Goal: Task Accomplishment & Management: Complete application form

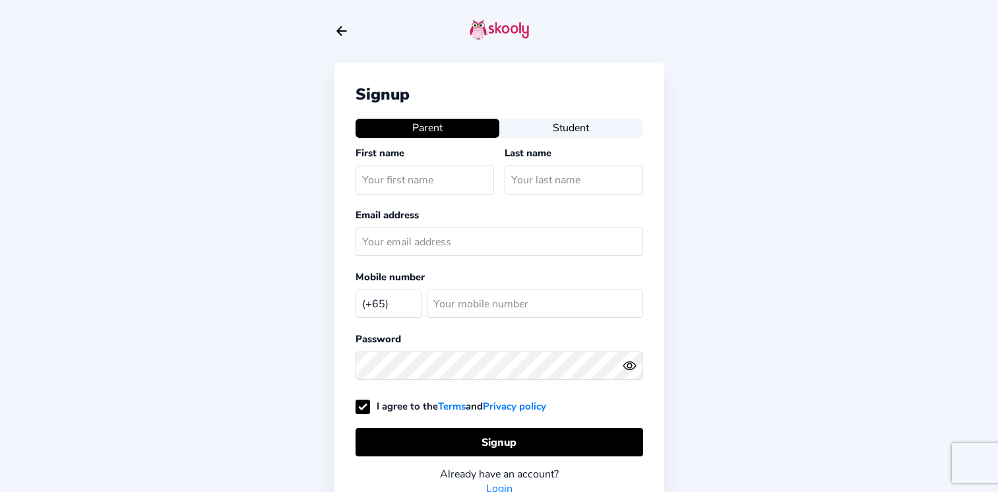
select select "SG"
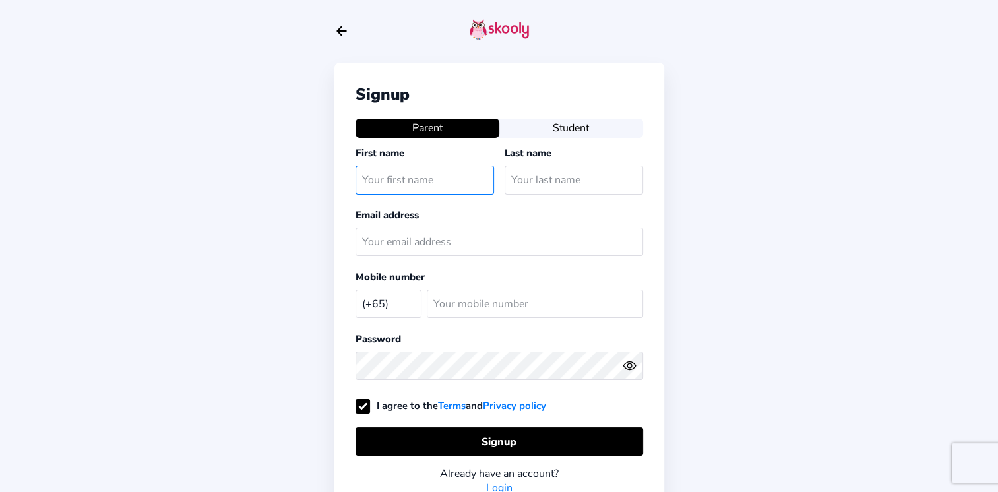
click at [445, 176] on input "text" at bounding box center [424, 180] width 138 height 28
type input "[PERSON_NAME]"
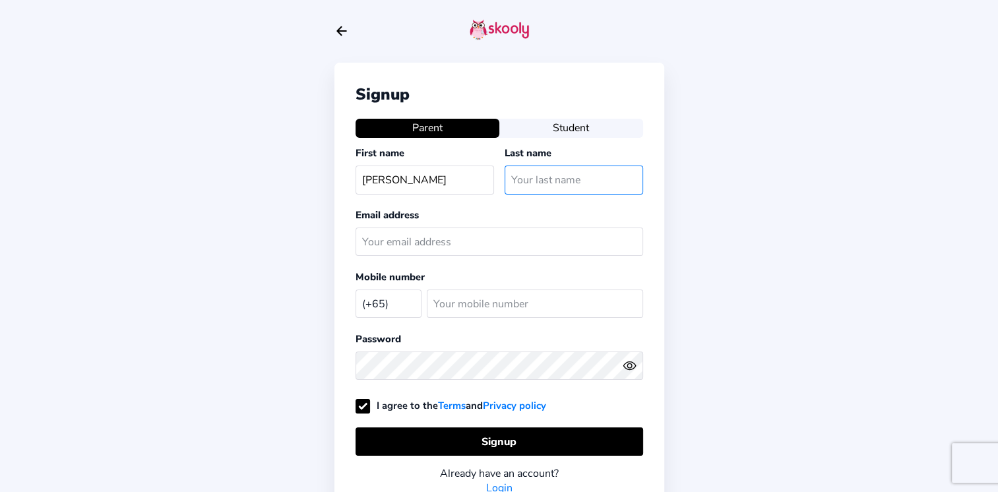
click at [559, 184] on input "text" at bounding box center [573, 180] width 138 height 28
type input "[PERSON_NAME]"
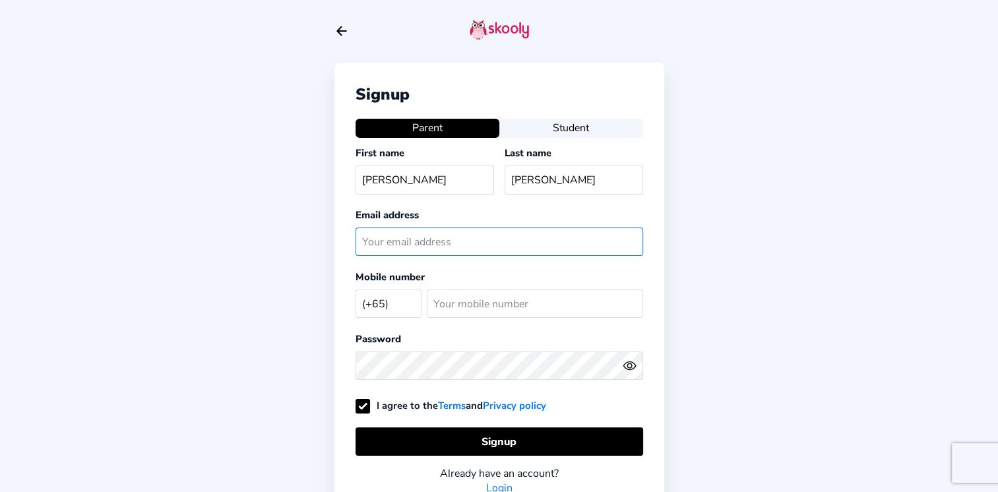
click at [506, 236] on input "text" at bounding box center [498, 241] width 287 height 28
type input "[EMAIL_ADDRESS][PERSON_NAME][DOMAIN_NAME]"
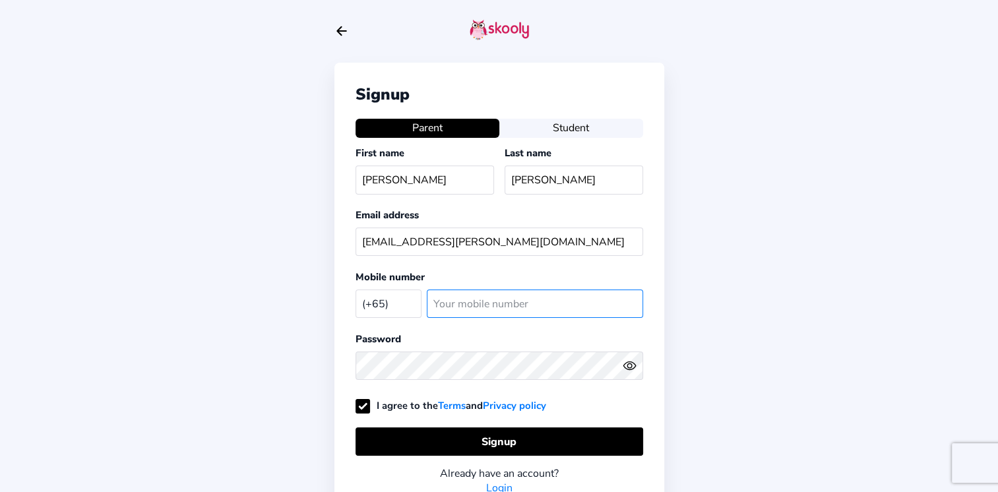
click at [520, 313] on input "number" at bounding box center [535, 303] width 216 height 28
type input "91778403"
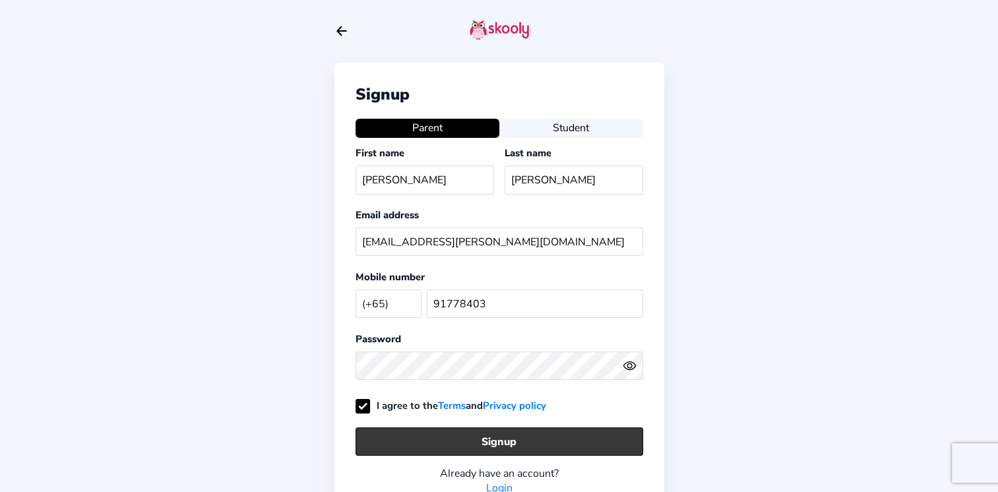
click at [612, 445] on button "Signup" at bounding box center [498, 441] width 287 height 28
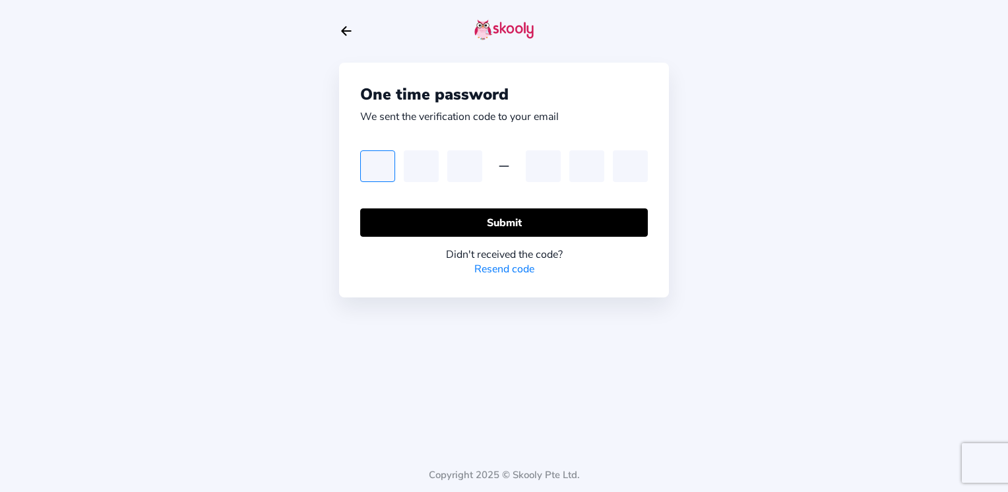
type input "3"
type input "2"
type input "1"
type input "2"
type input "8"
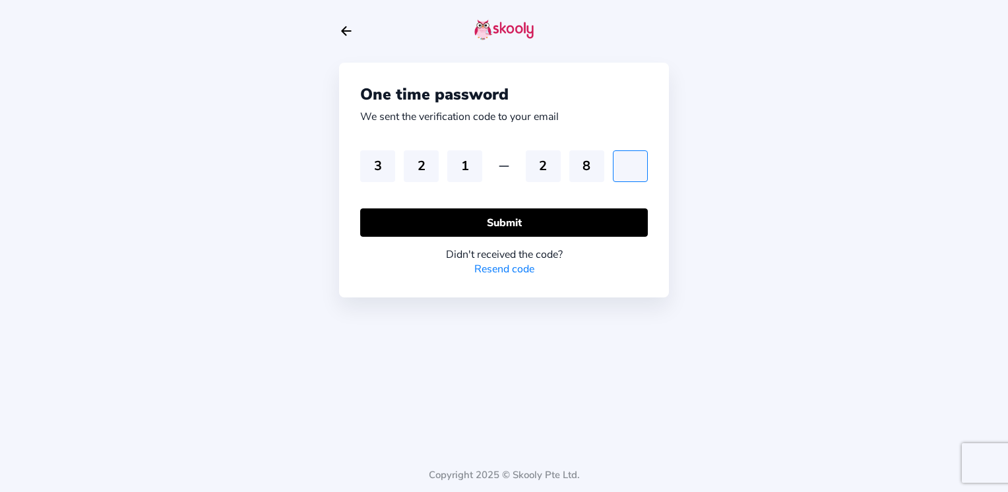
type input "8"
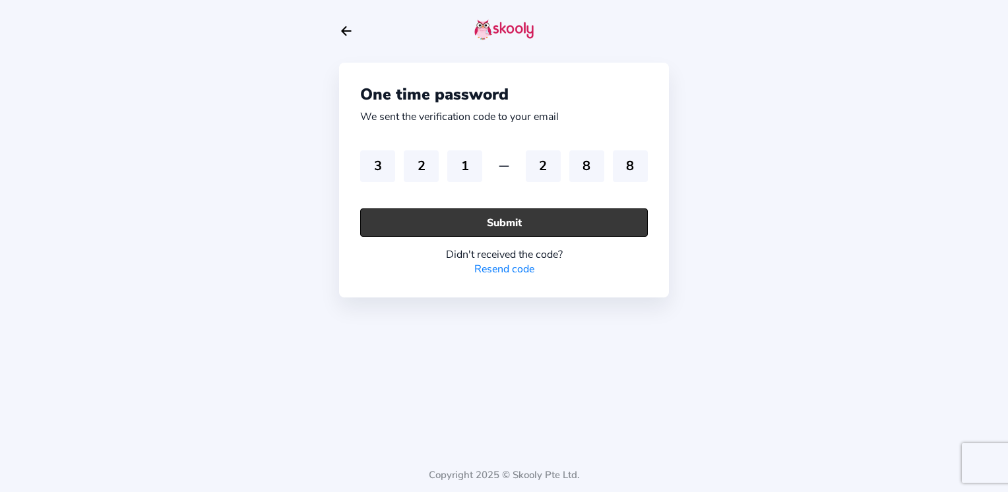
click at [549, 226] on button "Submit" at bounding box center [503, 222] width 287 height 28
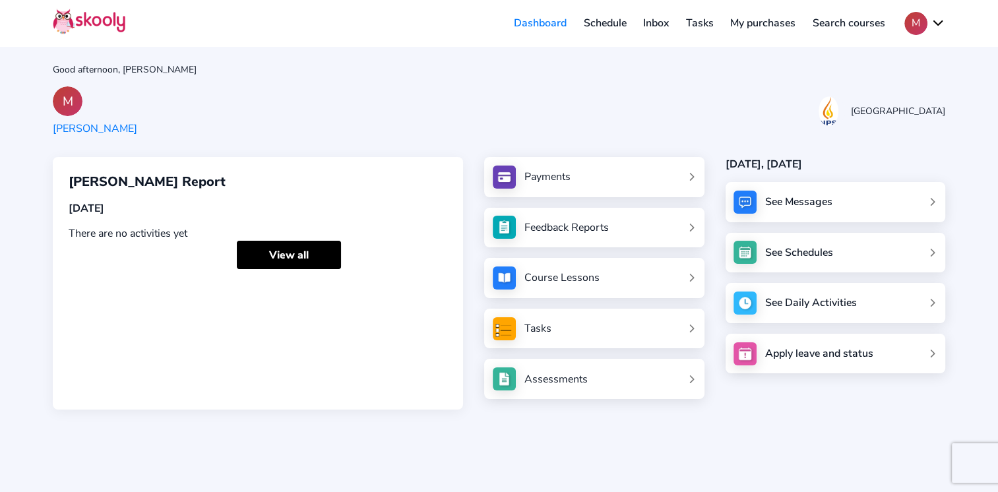
click at [539, 171] on div "Payments" at bounding box center [547, 176] width 46 height 15
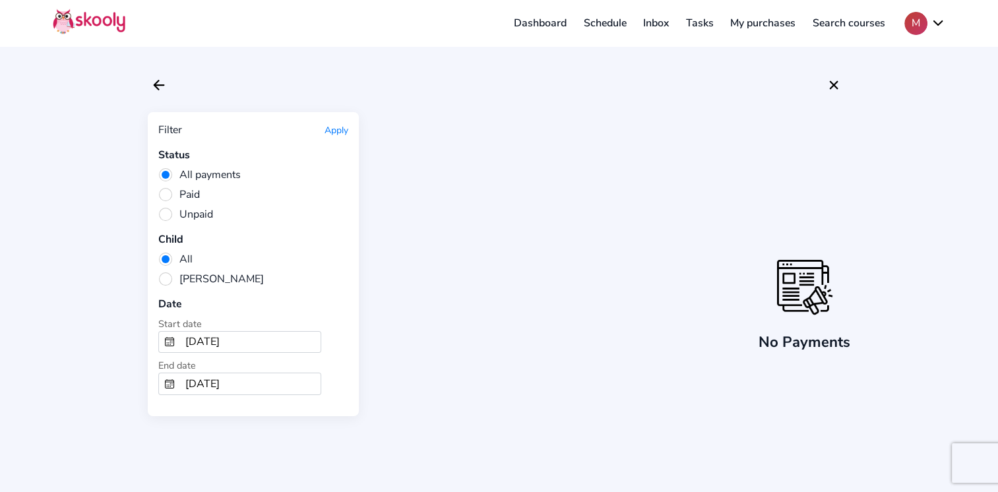
click at [535, 27] on link "Dashboard" at bounding box center [540, 23] width 70 height 21
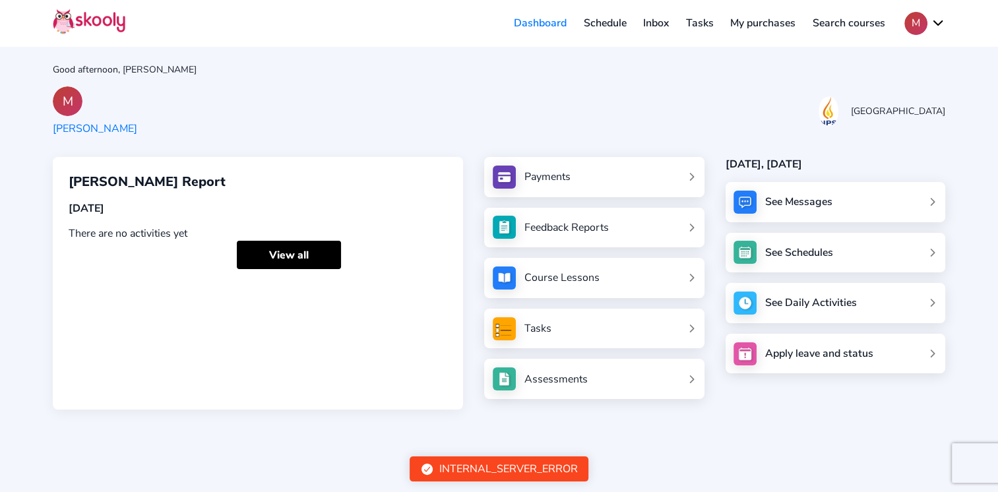
click at [630, 230] on link "Feedback Reports" at bounding box center [594, 227] width 203 height 23
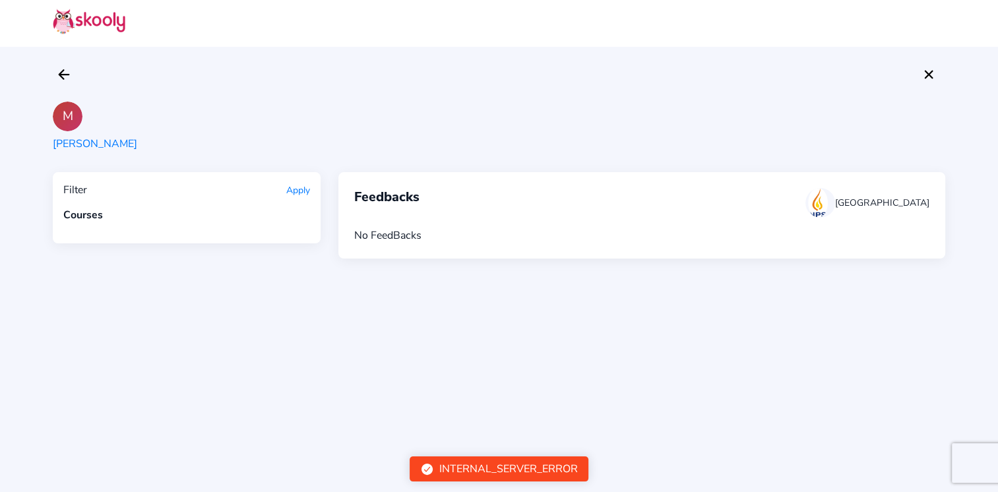
click at [76, 67] on div at bounding box center [499, 74] width 892 height 22
click at [67, 69] on icon "Arrow Back" at bounding box center [64, 75] width 16 height 16
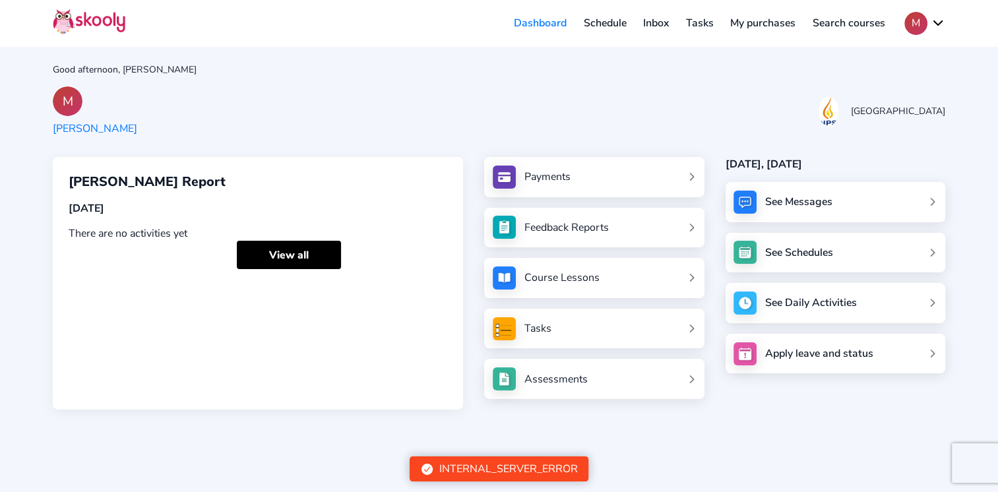
click at [759, 29] on link "My purchases" at bounding box center [762, 23] width 82 height 21
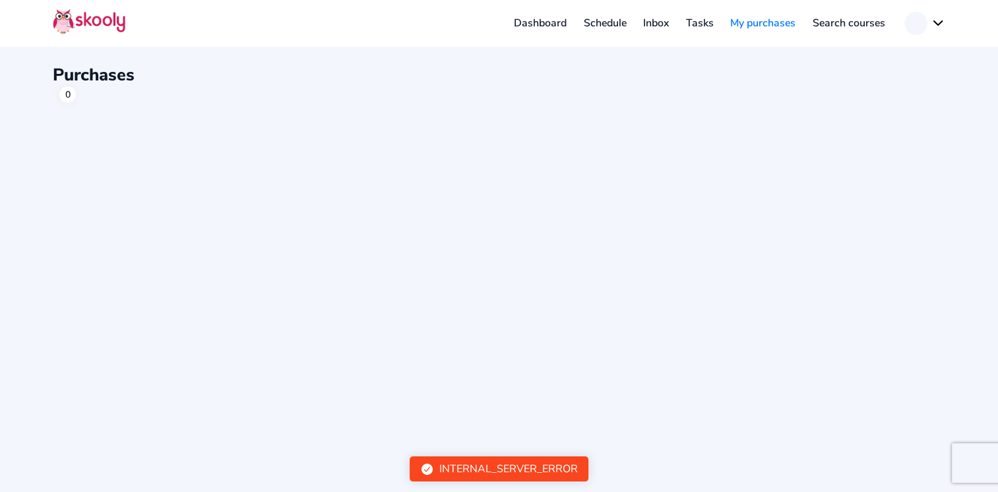
click at [700, 28] on link "Tasks" at bounding box center [699, 23] width 45 height 21
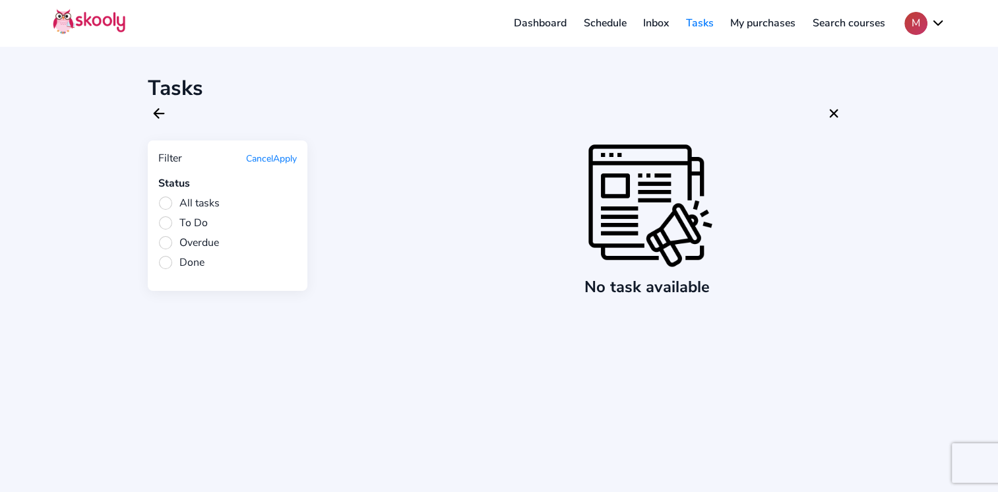
click at [625, 28] on link "Schedule" at bounding box center [605, 23] width 60 height 21
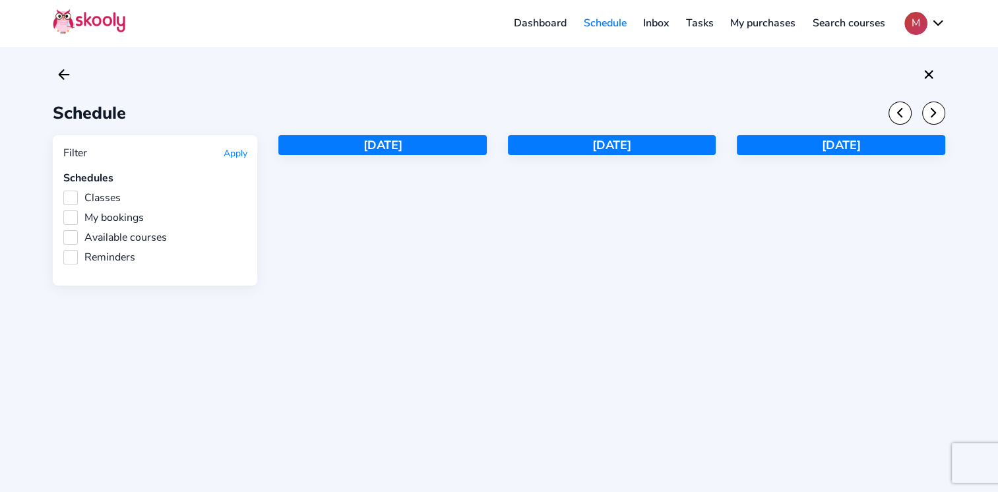
click at [659, 24] on link "Inbox" at bounding box center [655, 23] width 43 height 21
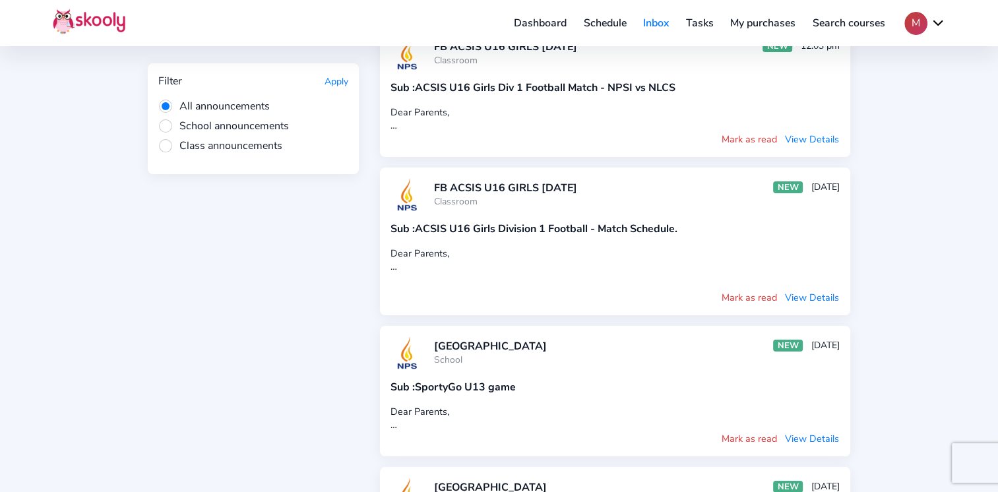
scroll to position [330, 0]
